Goal: Find specific page/section: Find specific page/section

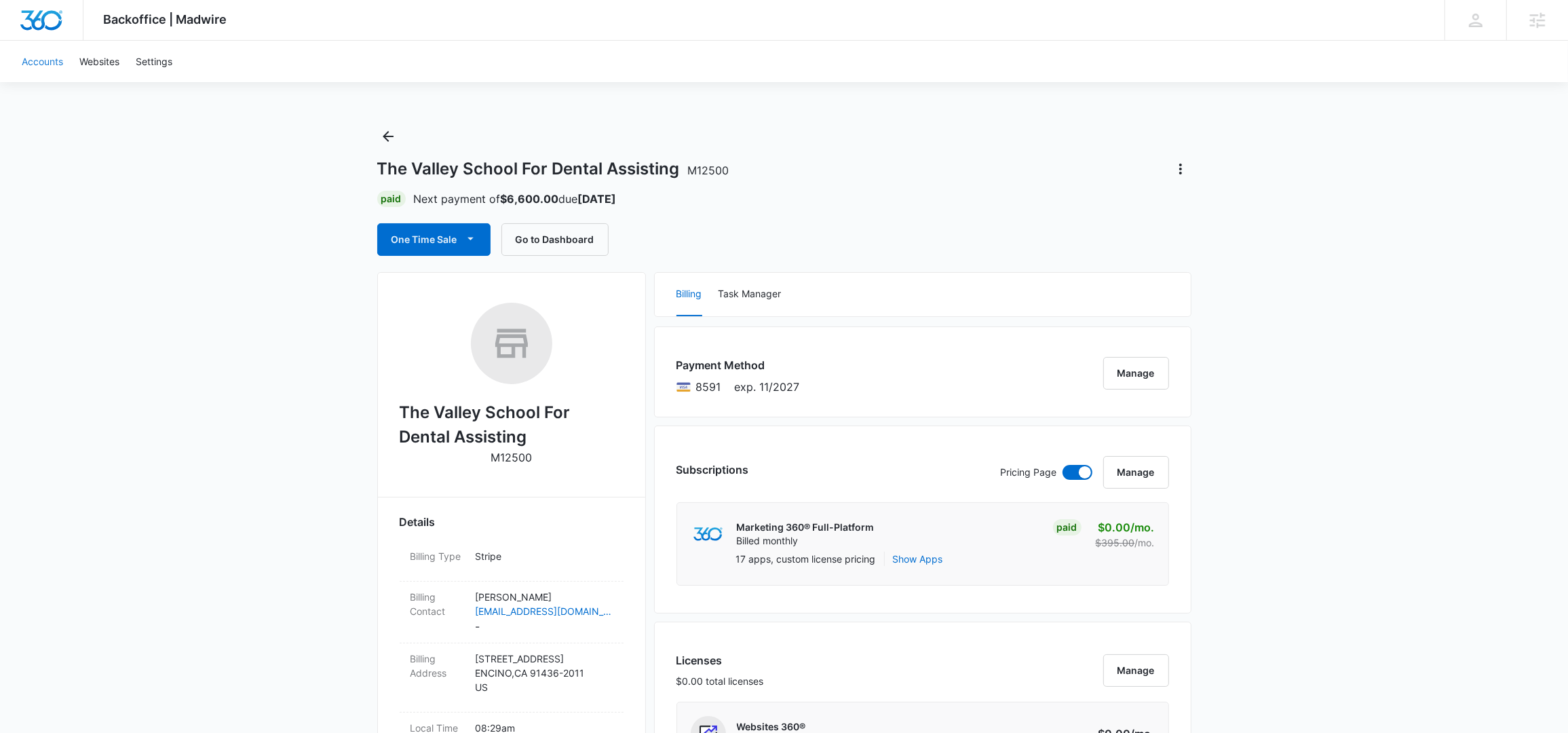
click at [55, 55] on link "Accounts" at bounding box center [42, 61] width 58 height 41
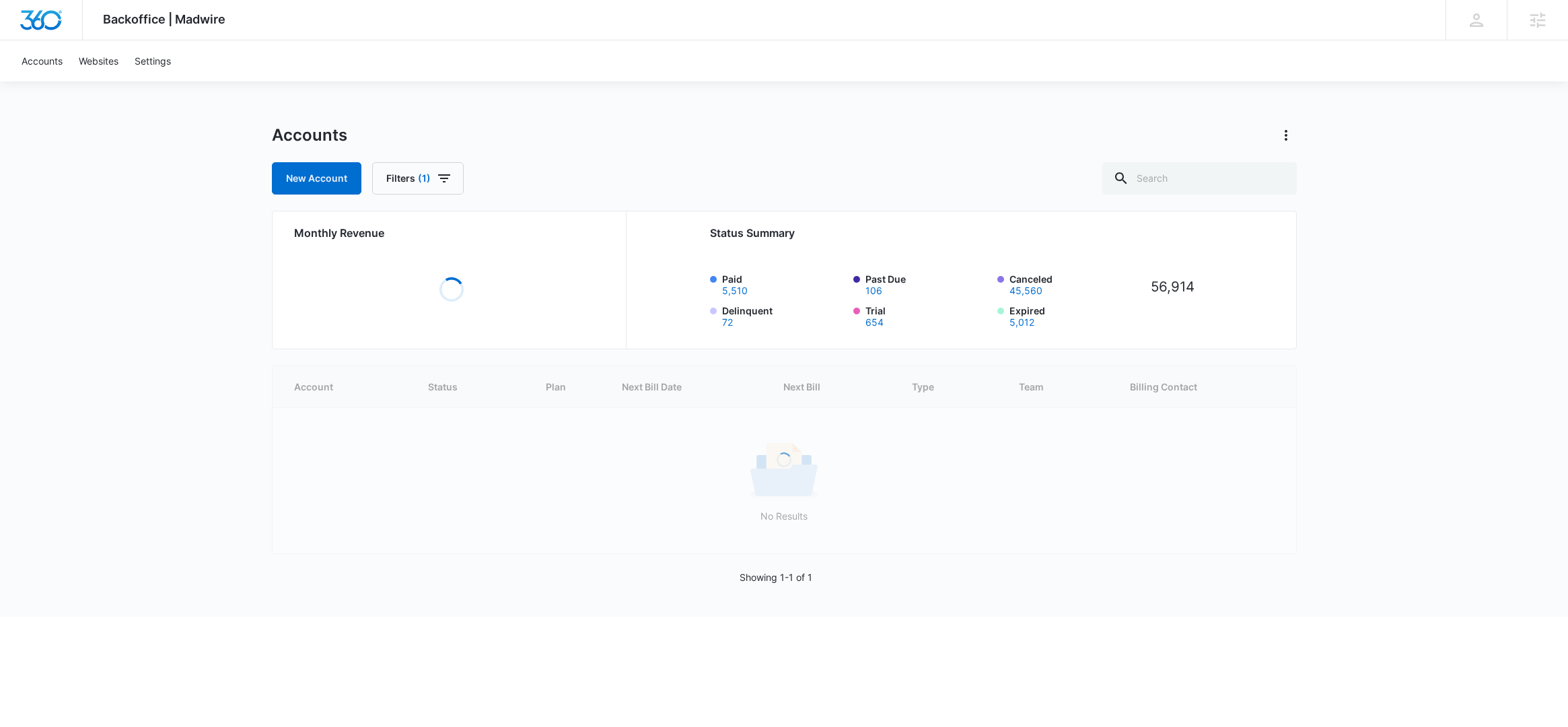
click at [1203, 161] on div "Accounts New Account Filters (1)" at bounding box center [784, 159] width 1024 height 70
click at [1203, 162] on div at bounding box center [1199, 178] width 194 height 32
click at [1205, 174] on input "text" at bounding box center [1199, 178] width 194 height 32
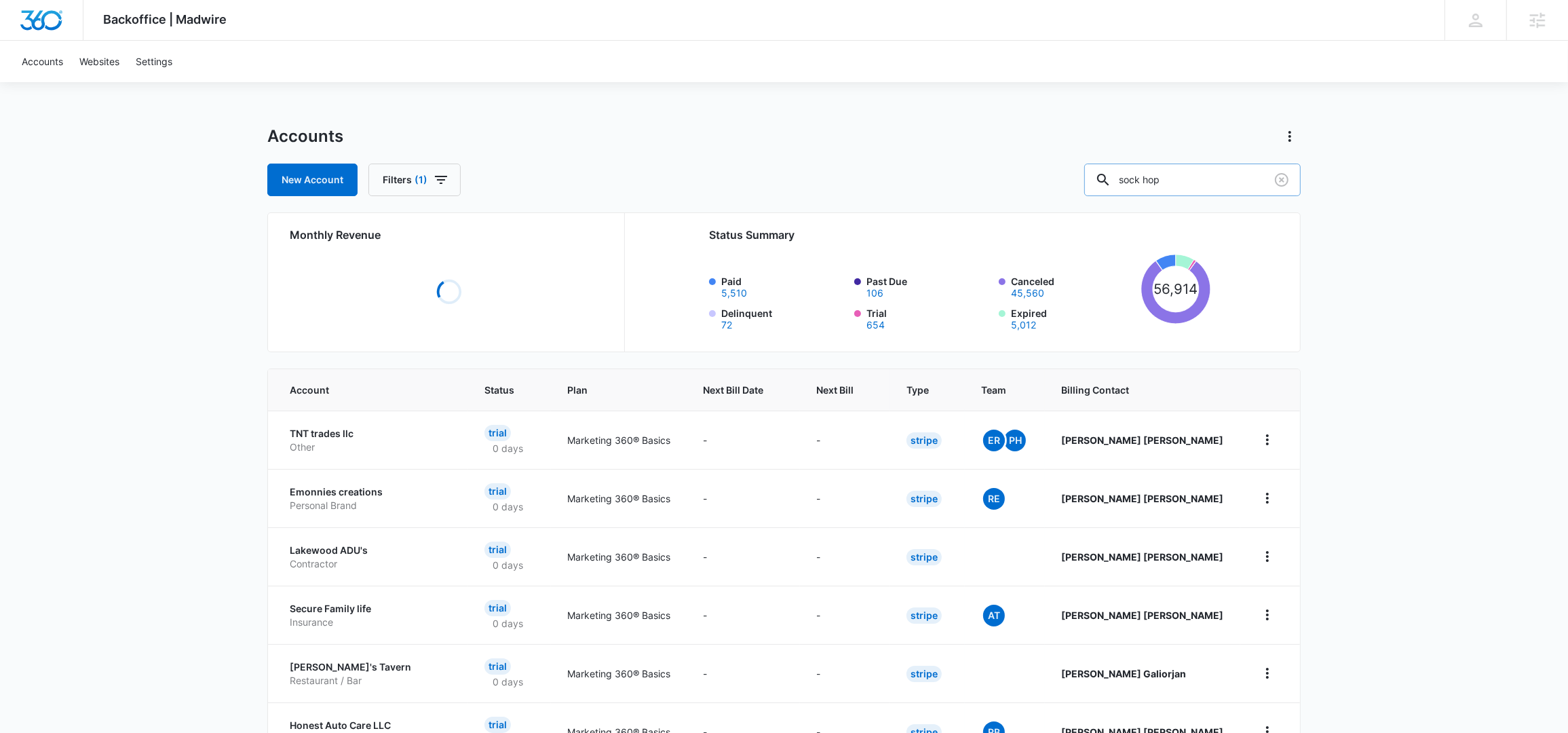
type input "sock hop"
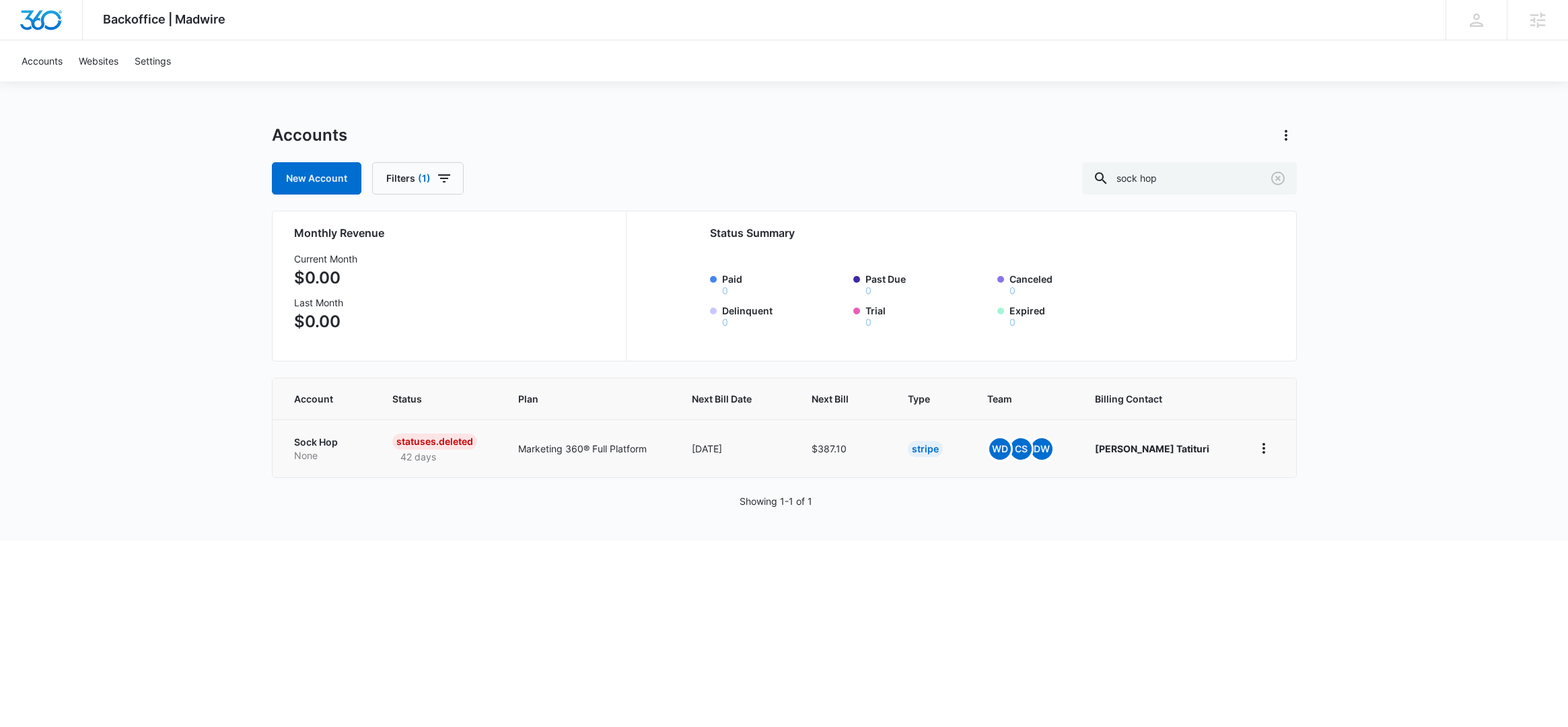
click at [320, 429] on td "Sock Hop None" at bounding box center [324, 448] width 103 height 58
drag, startPoint x: 316, startPoint y: 438, endPoint x: 342, endPoint y: 442, distance: 26.3
click at [316, 438] on p "Sock Hop" at bounding box center [327, 442] width 66 height 13
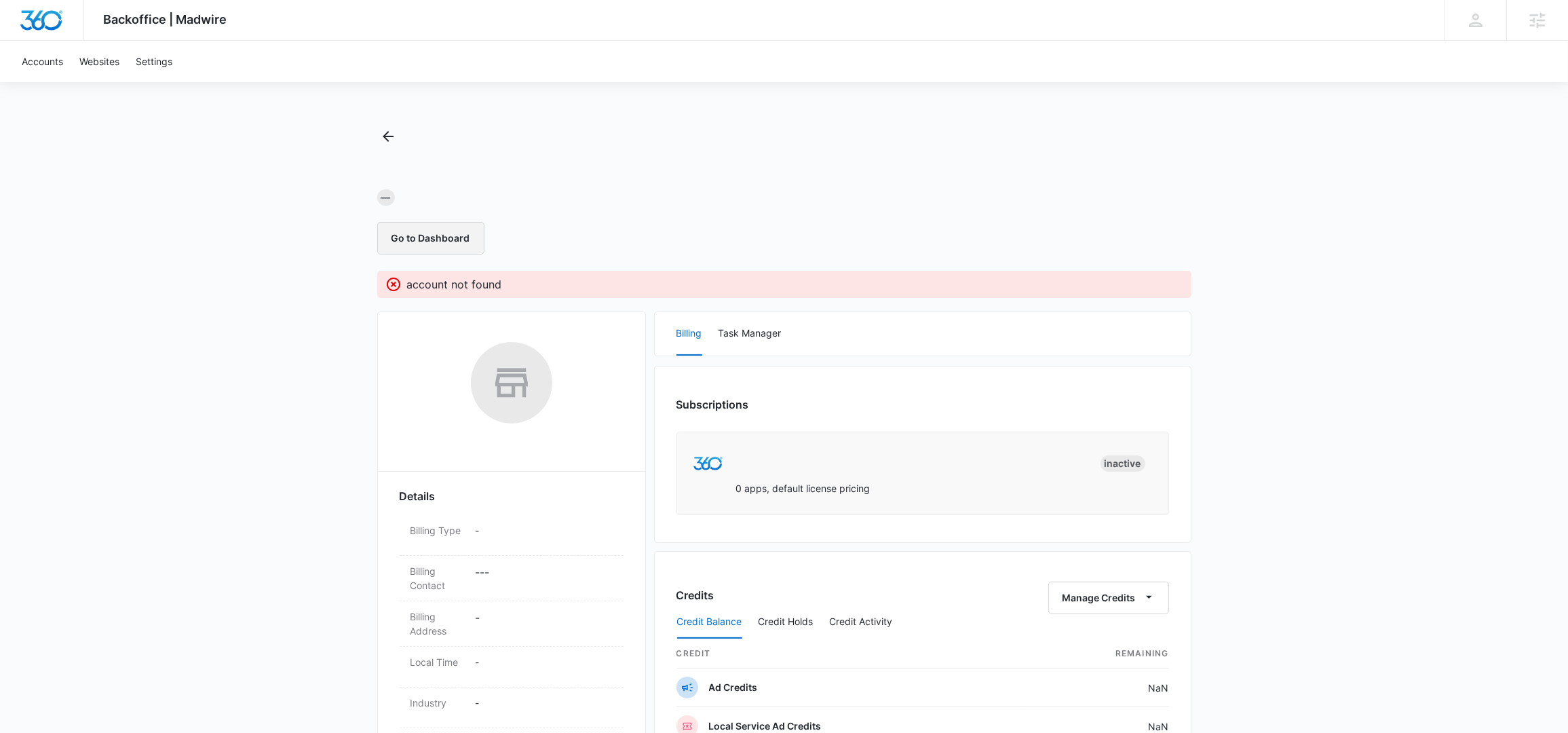
click at [437, 234] on button "Go to Dashboard" at bounding box center [431, 238] width 107 height 32
click at [384, 143] on icon "Back" at bounding box center [388, 136] width 16 height 16
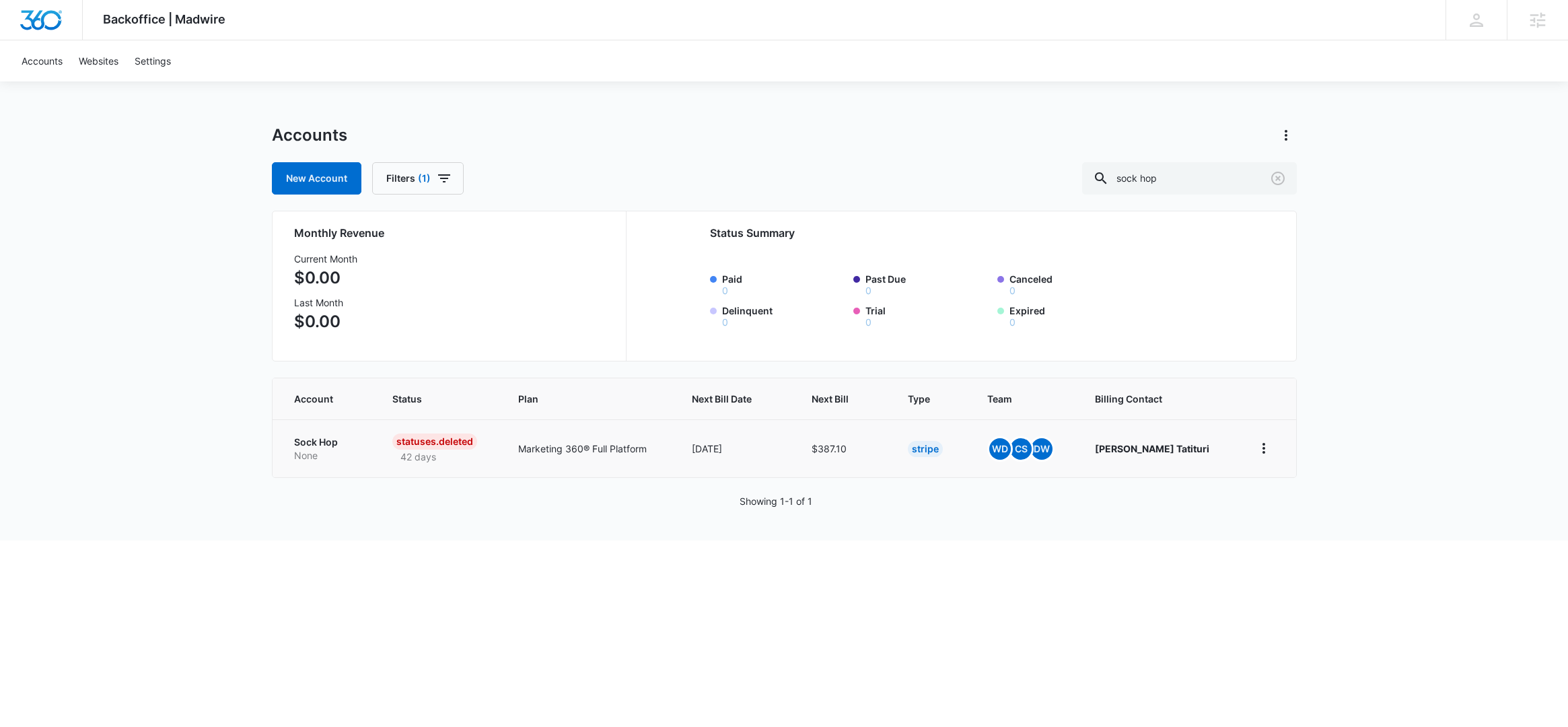
click at [330, 445] on p "Sock Hop" at bounding box center [327, 442] width 66 height 13
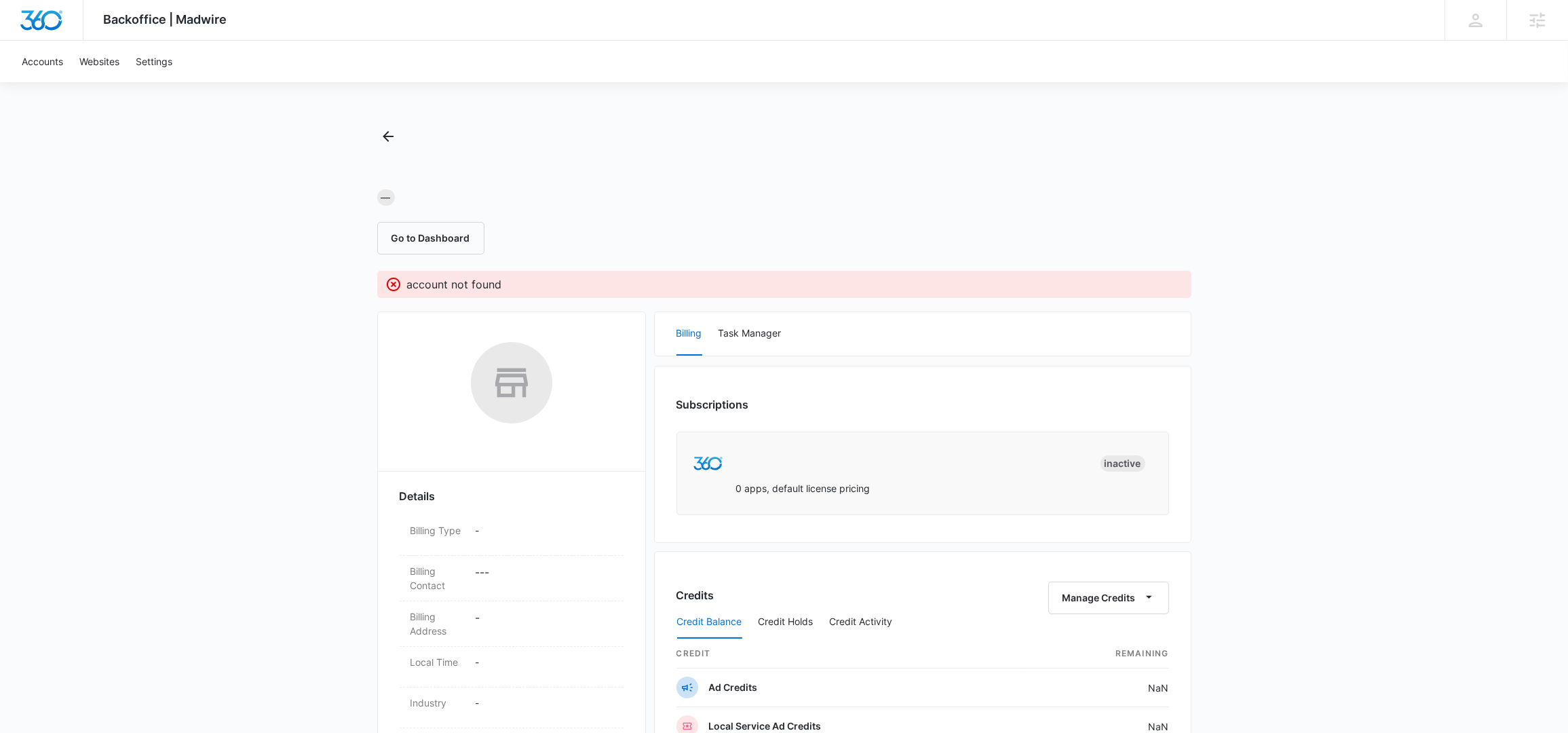
click at [417, 142] on div "— Go to Dashboard" at bounding box center [784, 190] width 814 height 129
click at [381, 138] on icon "Back" at bounding box center [388, 136] width 16 height 16
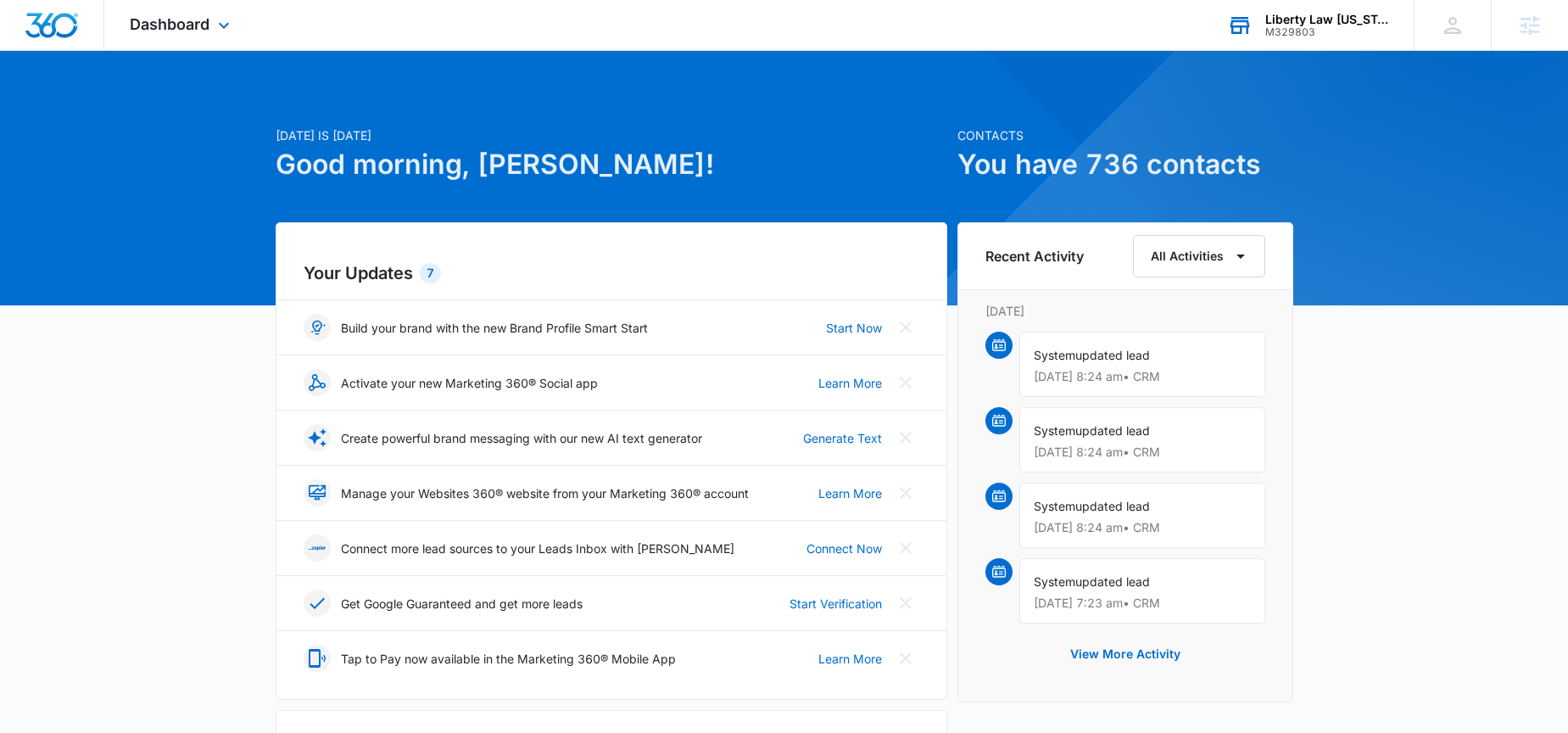
click at [1314, 50] on div "Liberty Law Idaho M329803 Your Accounts View All" at bounding box center [1307, 25] width 212 height 50
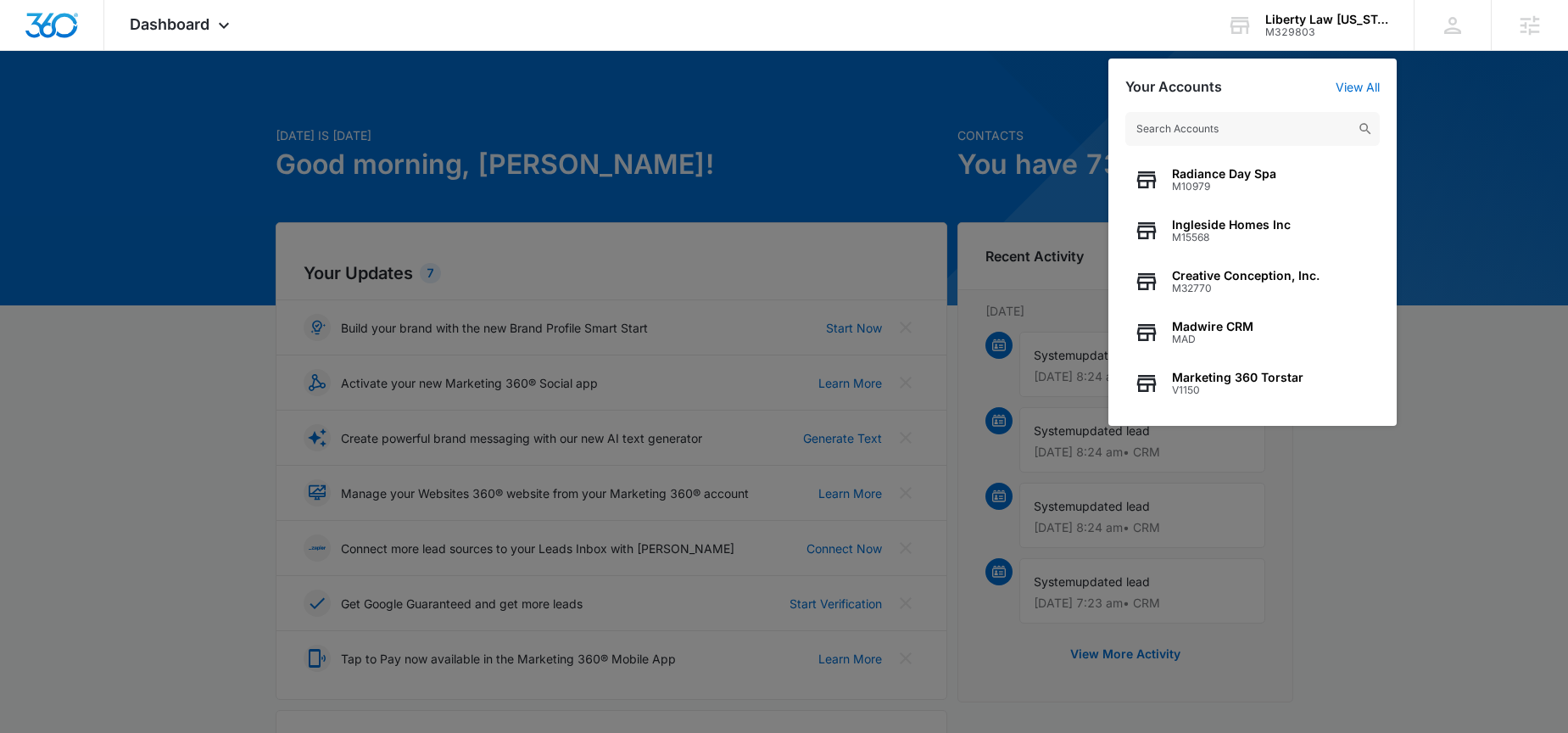
click at [1452, 444] on div at bounding box center [784, 366] width 1568 height 733
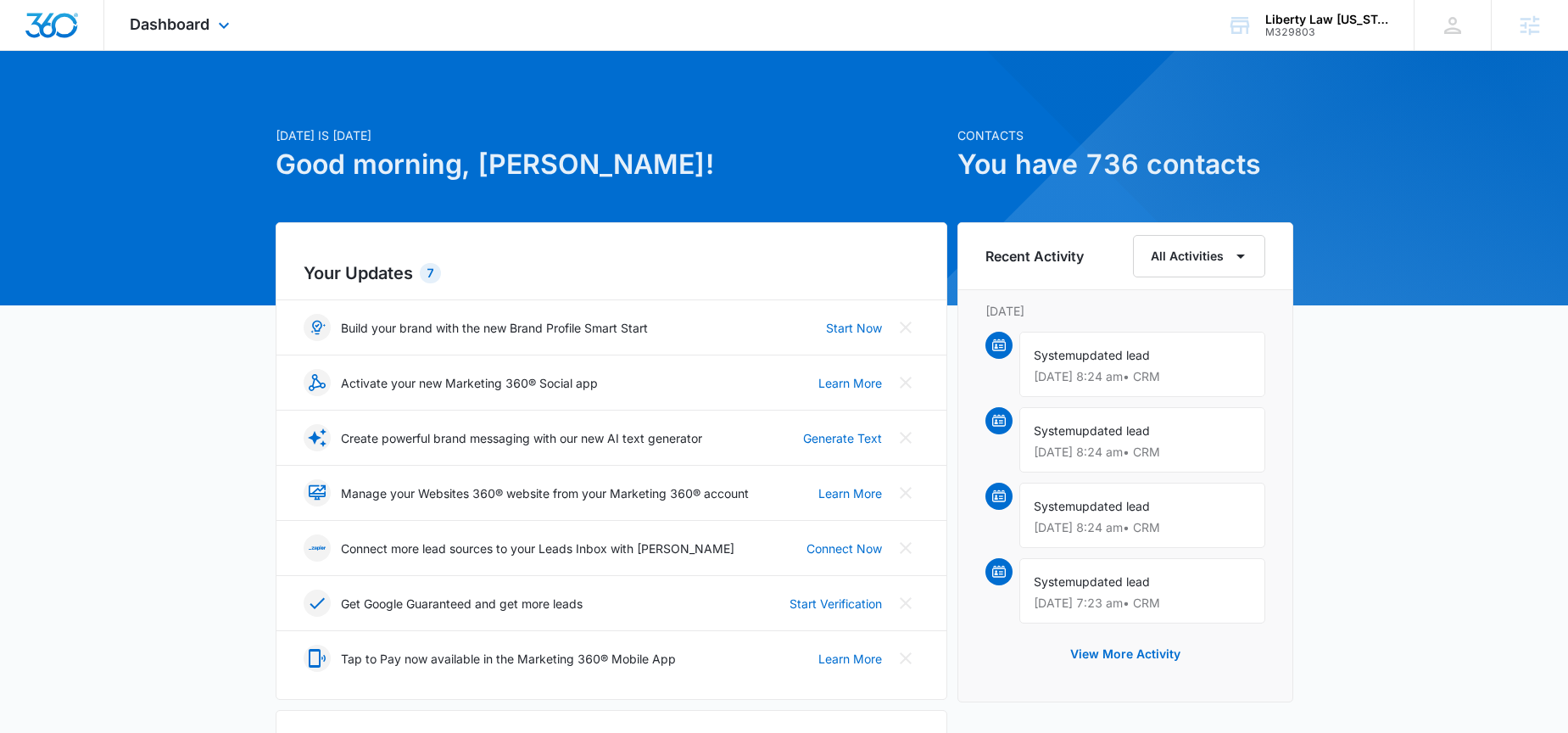
drag, startPoint x: 234, startPoint y: 14, endPoint x: 237, endPoint y: 26, distance: 12.4
click at [234, 15] on div "Dashboard Apps Reputation Websites Forms CRM Email Social Payments POS Content …" at bounding box center [182, 25] width 155 height 50
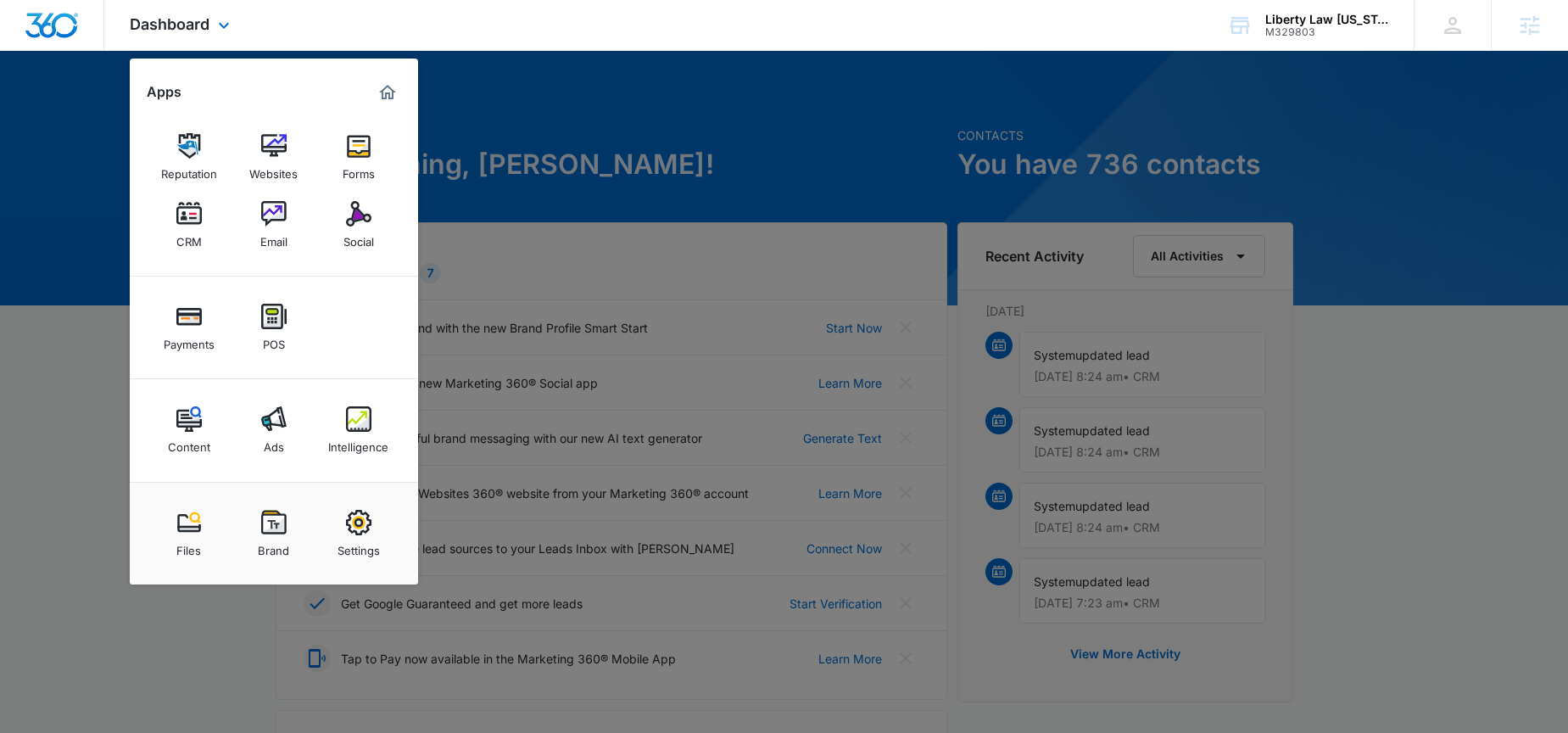
click at [394, 74] on div "Apps Reputation Websites Forms CRM Email Social Payments POS Content Ads Intell…" at bounding box center [273, 321] width 288 height 526
click at [377, 97] on img "Marketing 360® Dashboard" at bounding box center [387, 93] width 20 height 20
